Goal: Find specific page/section: Find specific page/section

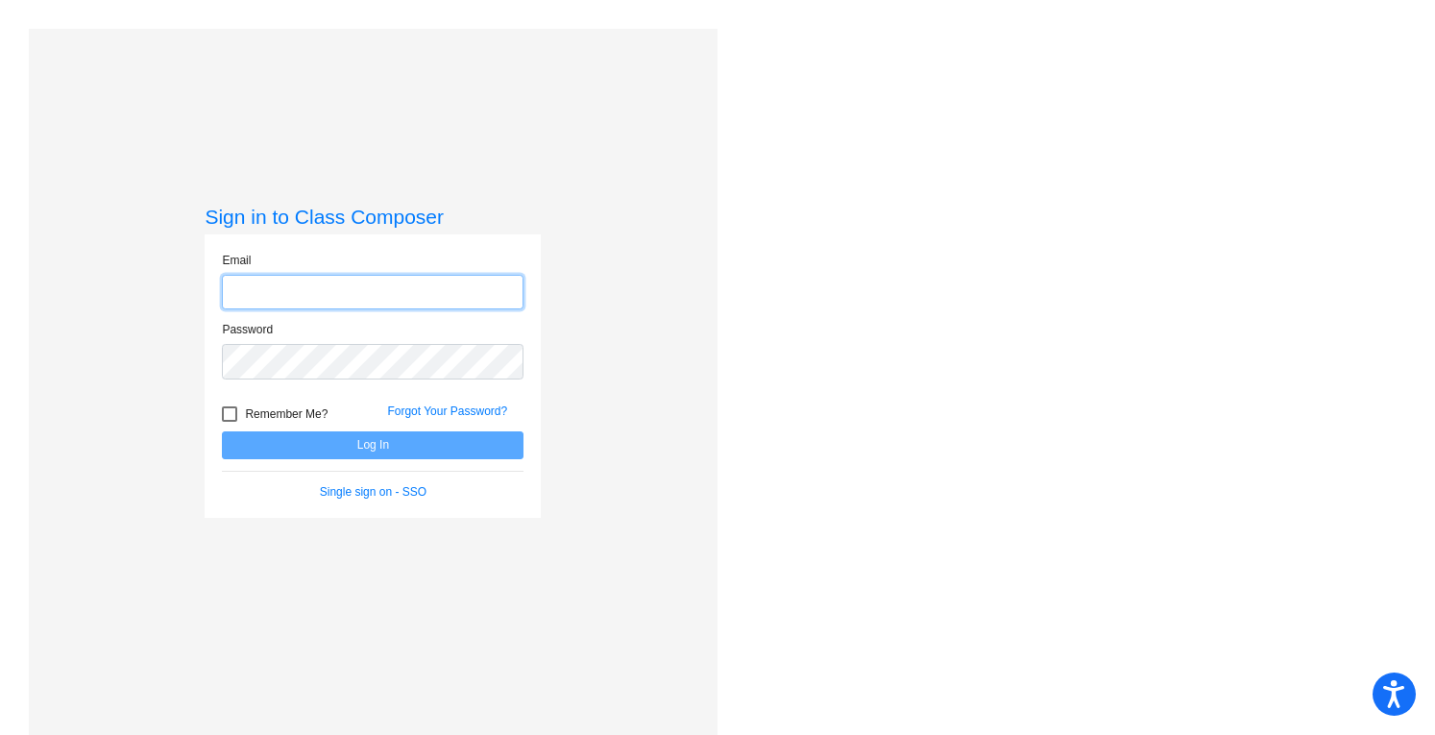
type input "[EMAIL_ADDRESS][DOMAIN_NAME]"
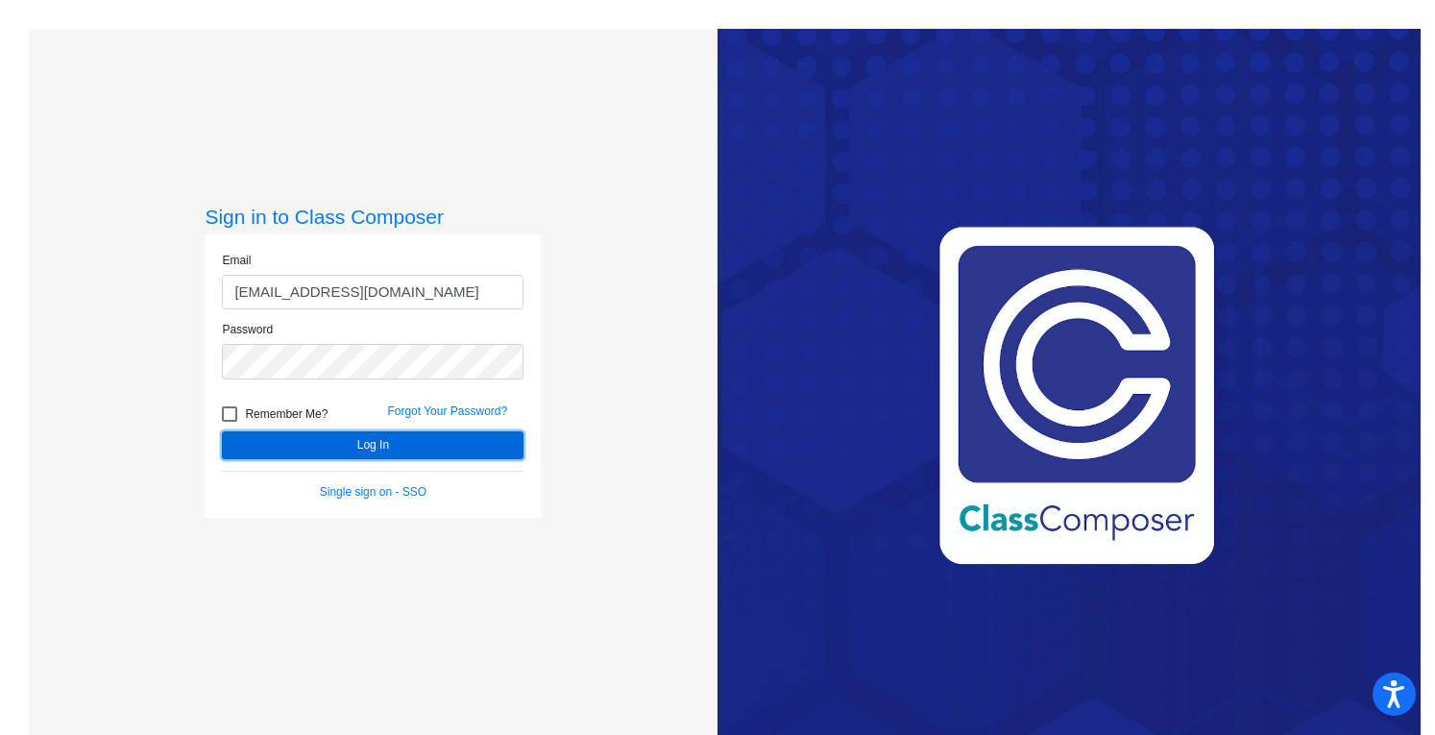
click at [342, 441] on button "Log In" at bounding box center [373, 445] width 302 height 28
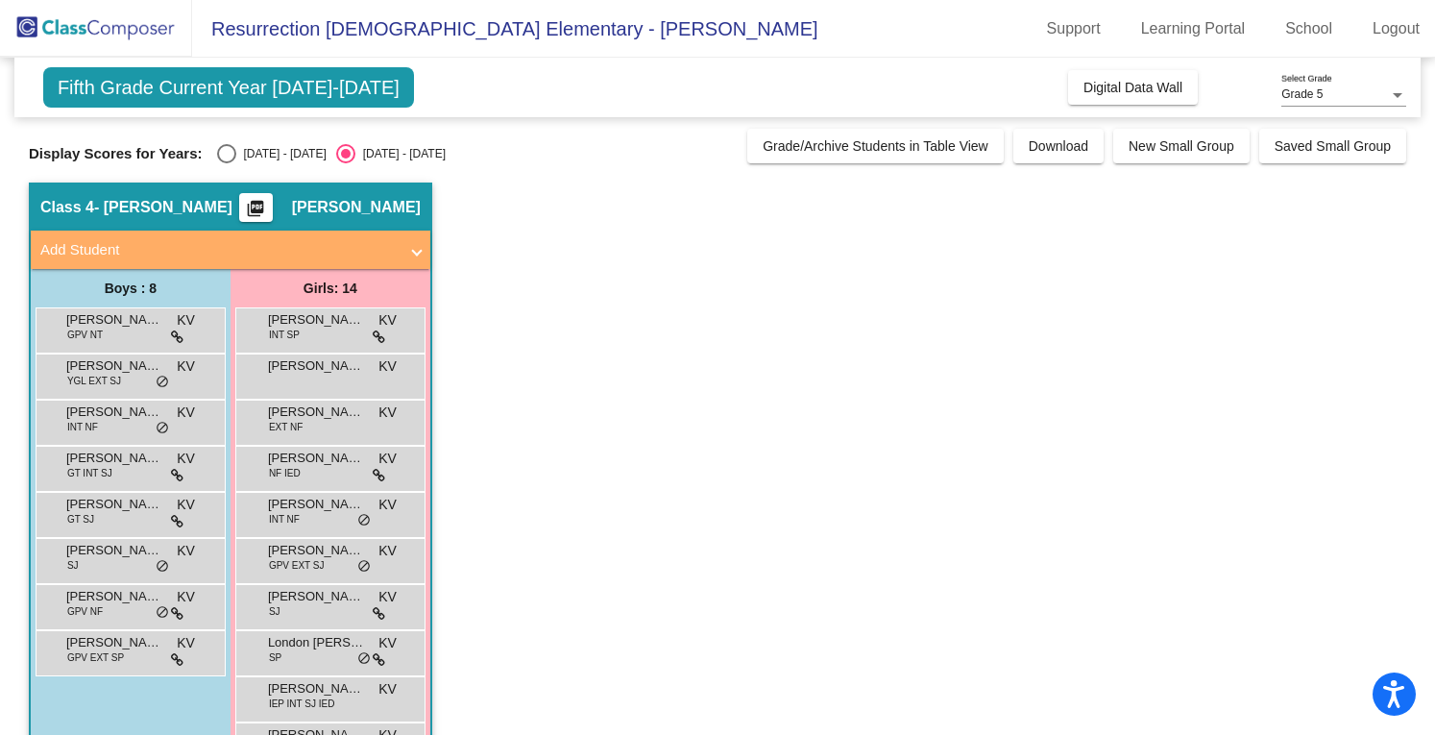
click at [225, 152] on div "Select an option" at bounding box center [226, 153] width 19 height 19
click at [226, 163] on input "[DATE] - [DATE]" at bounding box center [226, 163] width 1 height 1
radio input "true"
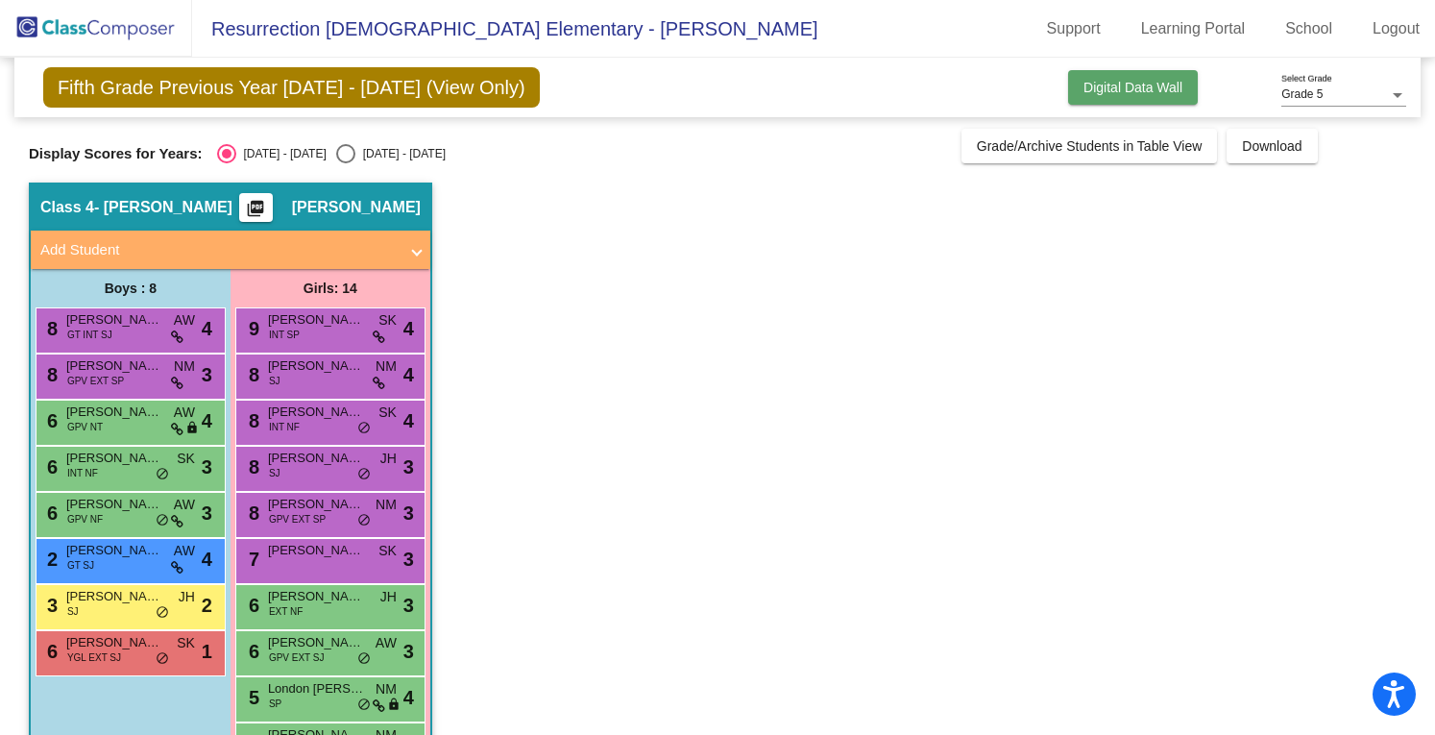
click at [1136, 95] on button "Digital Data Wall" at bounding box center [1133, 87] width 130 height 35
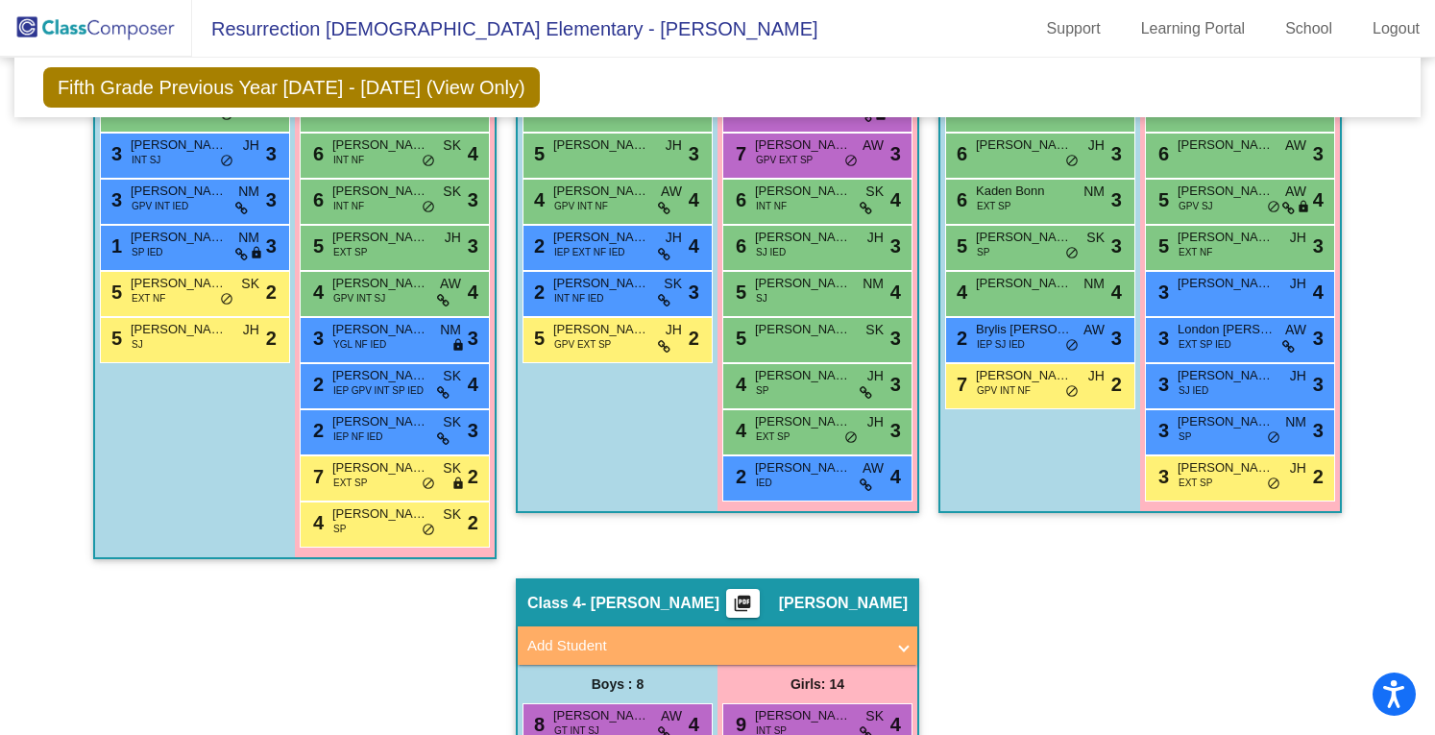
scroll to position [629, 0]
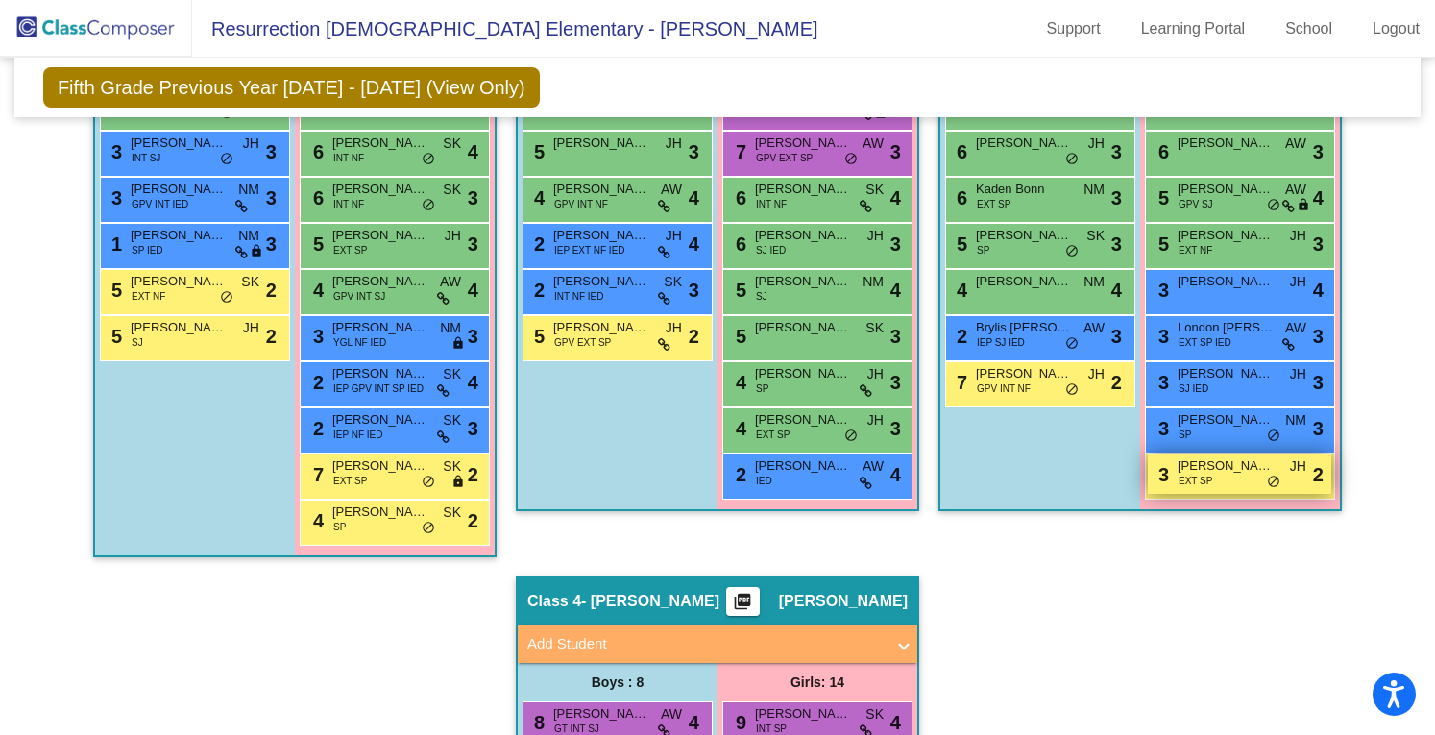
click at [1218, 478] on div "3 [PERSON_NAME] [PERSON_NAME] EXT SP JH lock do_not_disturb_alt 2" at bounding box center [1240, 473] width 184 height 39
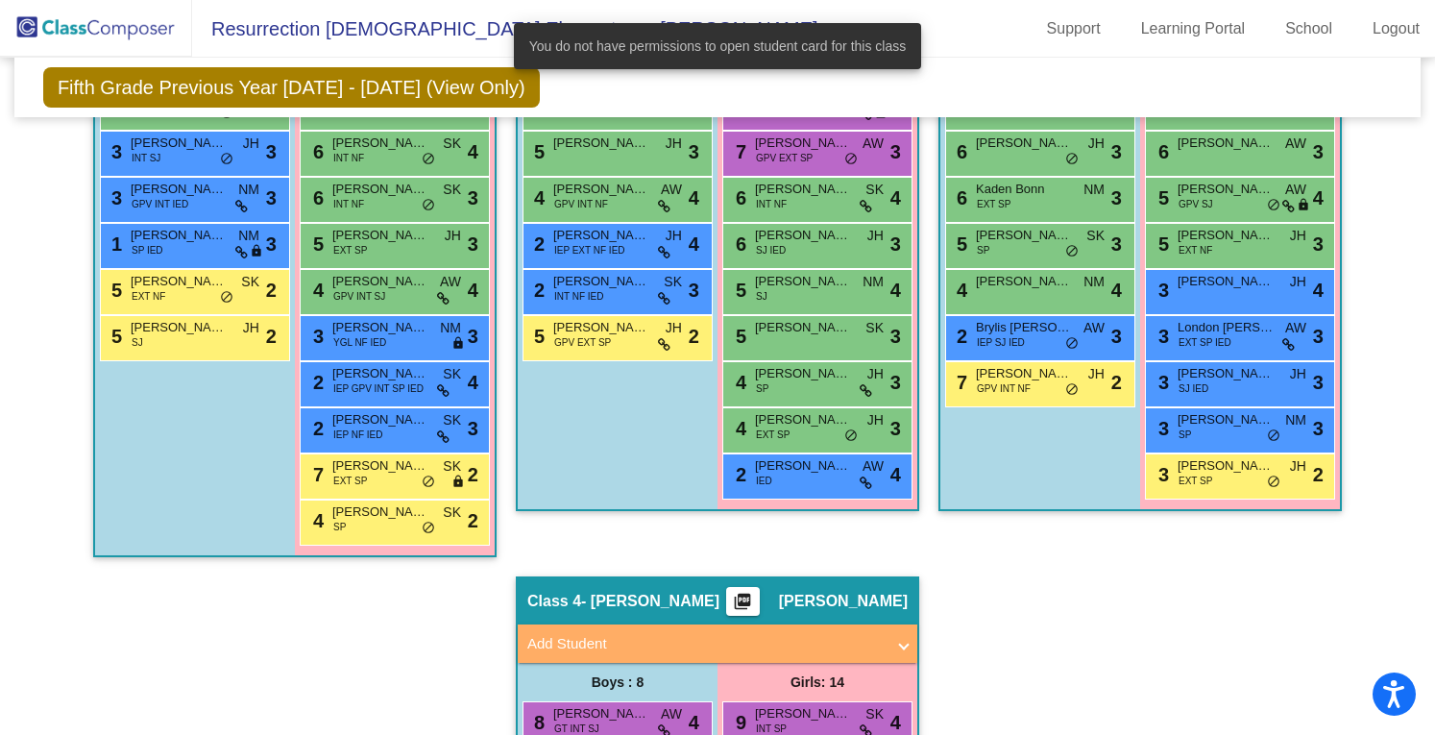
click at [993, 90] on div "Fifth Grade Previous Year [DATE] - [DATE] (View Only) Add, Move, or Retain Stud…" at bounding box center [717, 88] width 1407 height 60
click at [1028, 576] on div "Hallway - Hallway Class picture_as_pdf Add Student First Name Last Name Student…" at bounding box center [718, 619] width 1378 height 1518
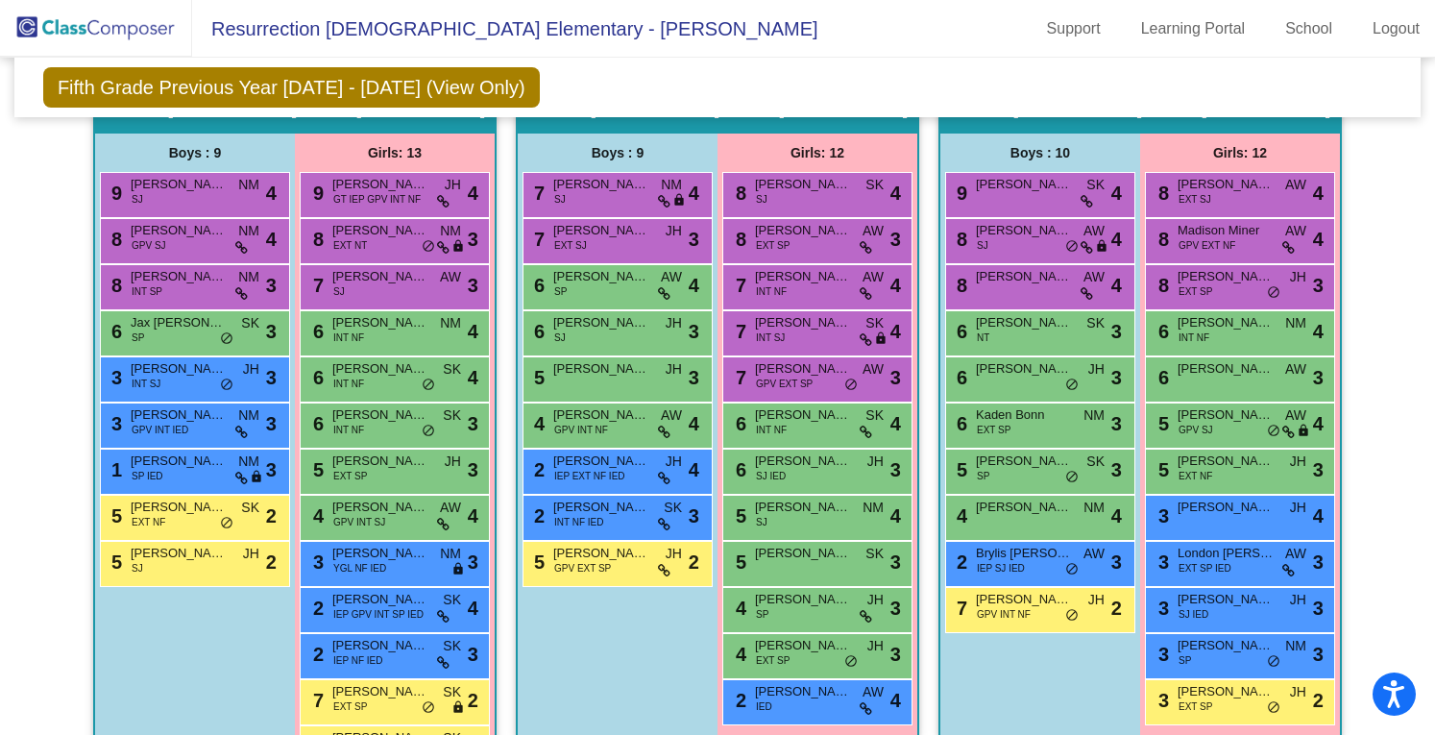
scroll to position [404, 0]
